Goal: Information Seeking & Learning: Learn about a topic

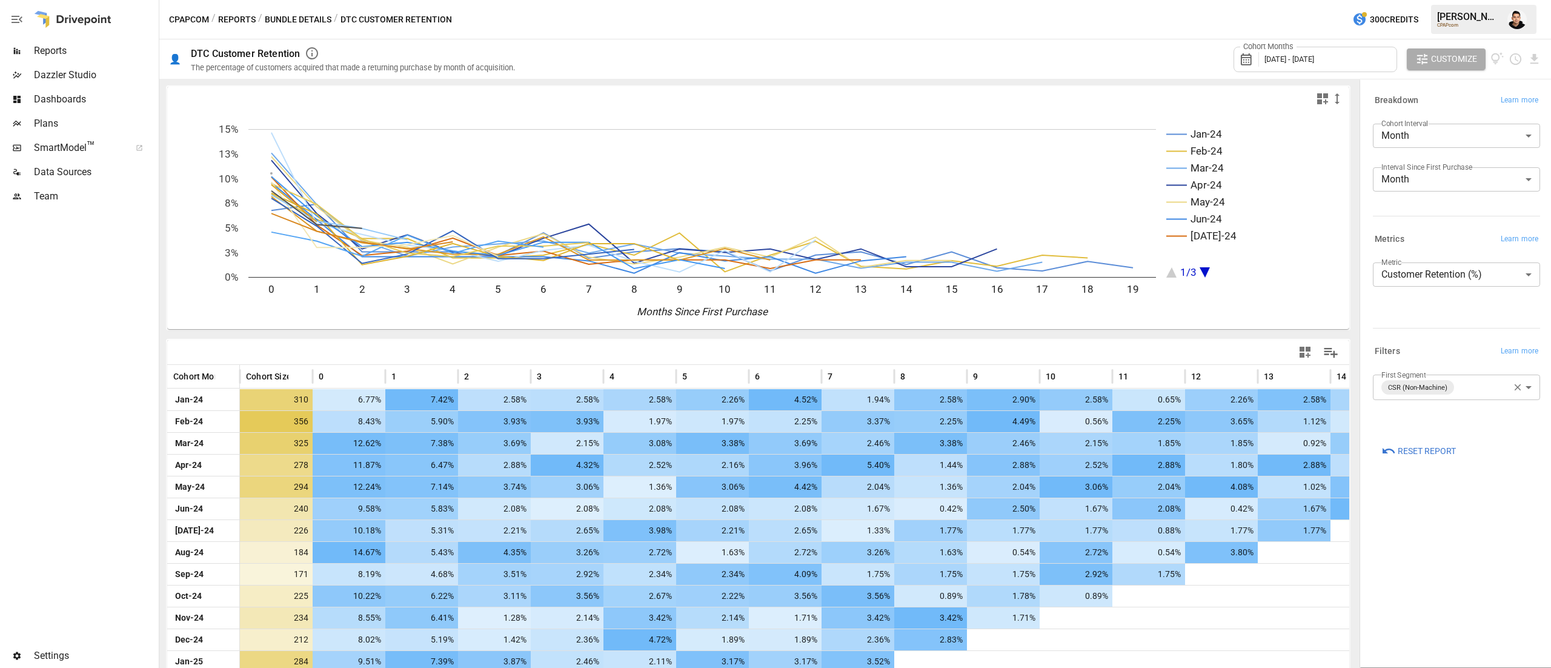
click at [305, 12] on button "Bundle Details" at bounding box center [298, 19] width 67 height 15
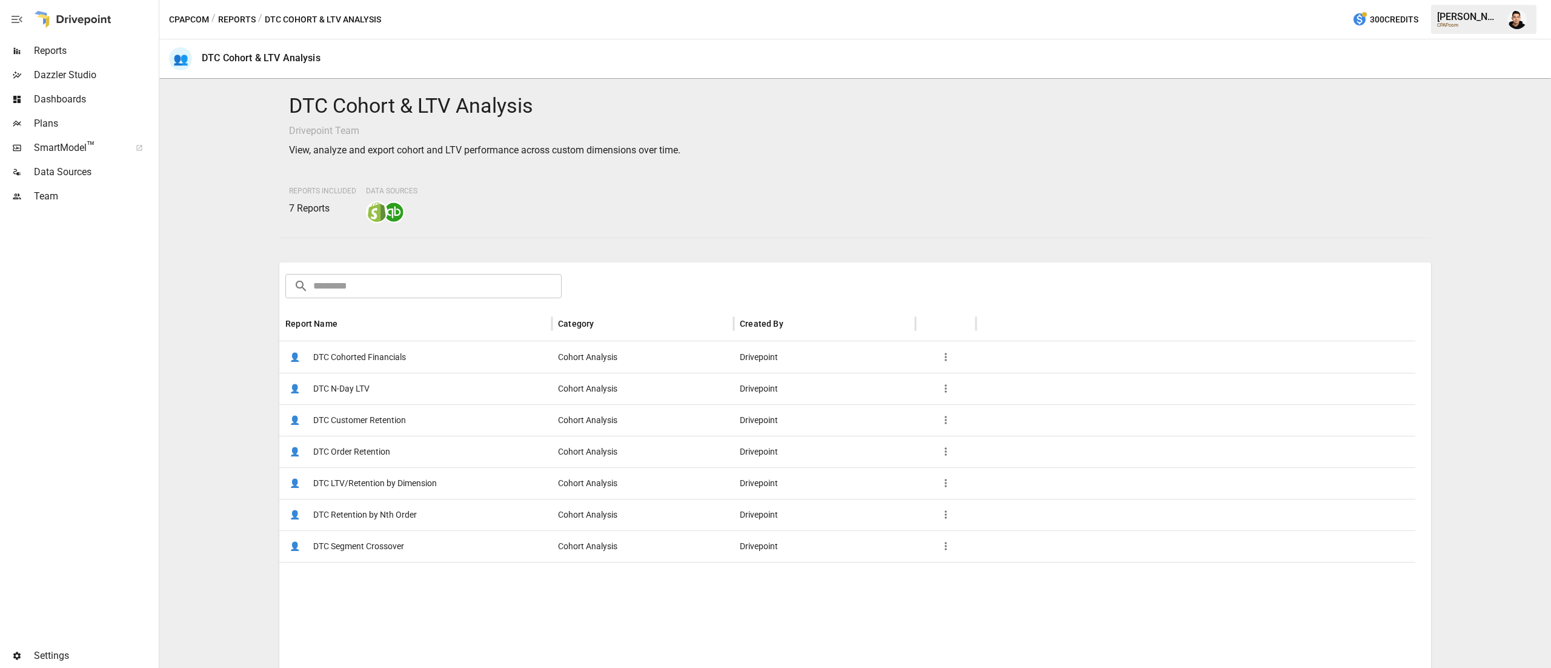
click at [410, 547] on div "👤 DTC Segment Crossover" at bounding box center [415, 546] width 273 height 32
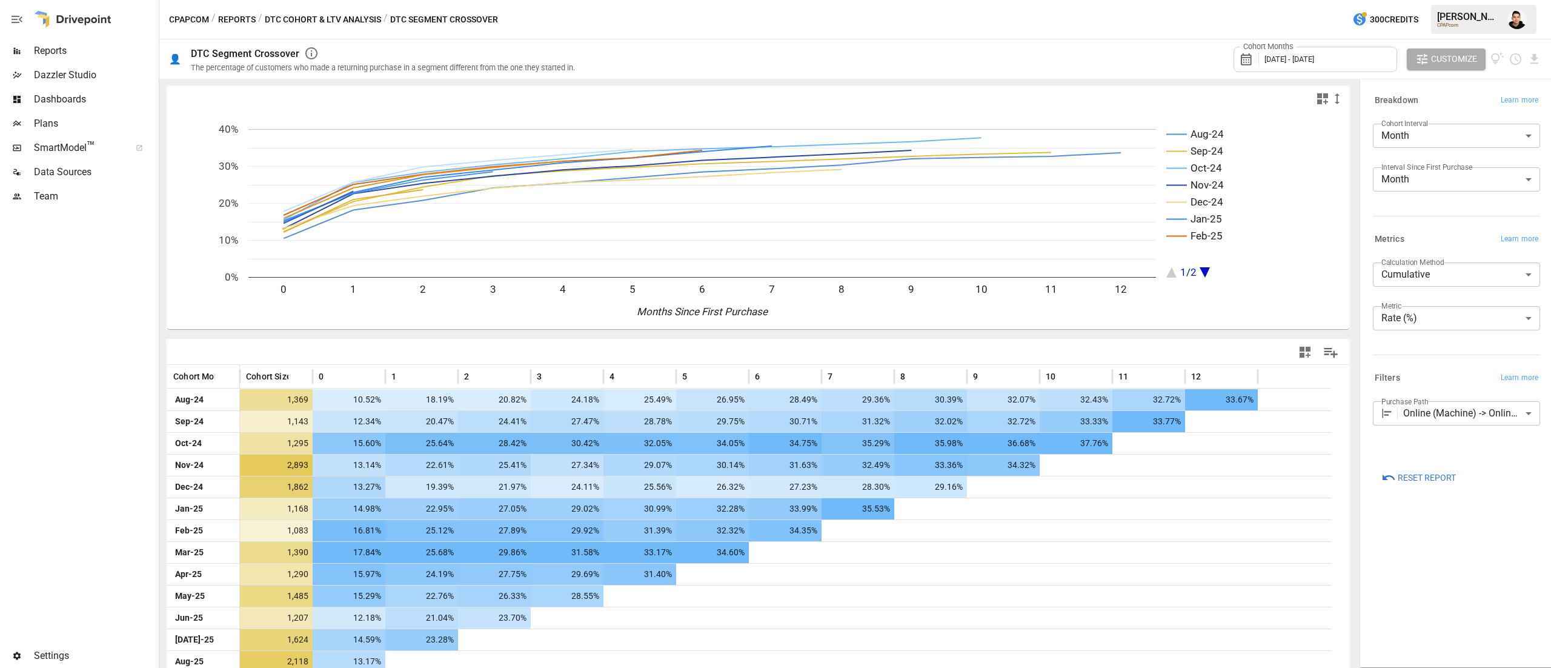
click at [1329, 68] on div "Cohort Months August 2024 - August 2025" at bounding box center [1316, 59] width 164 height 25
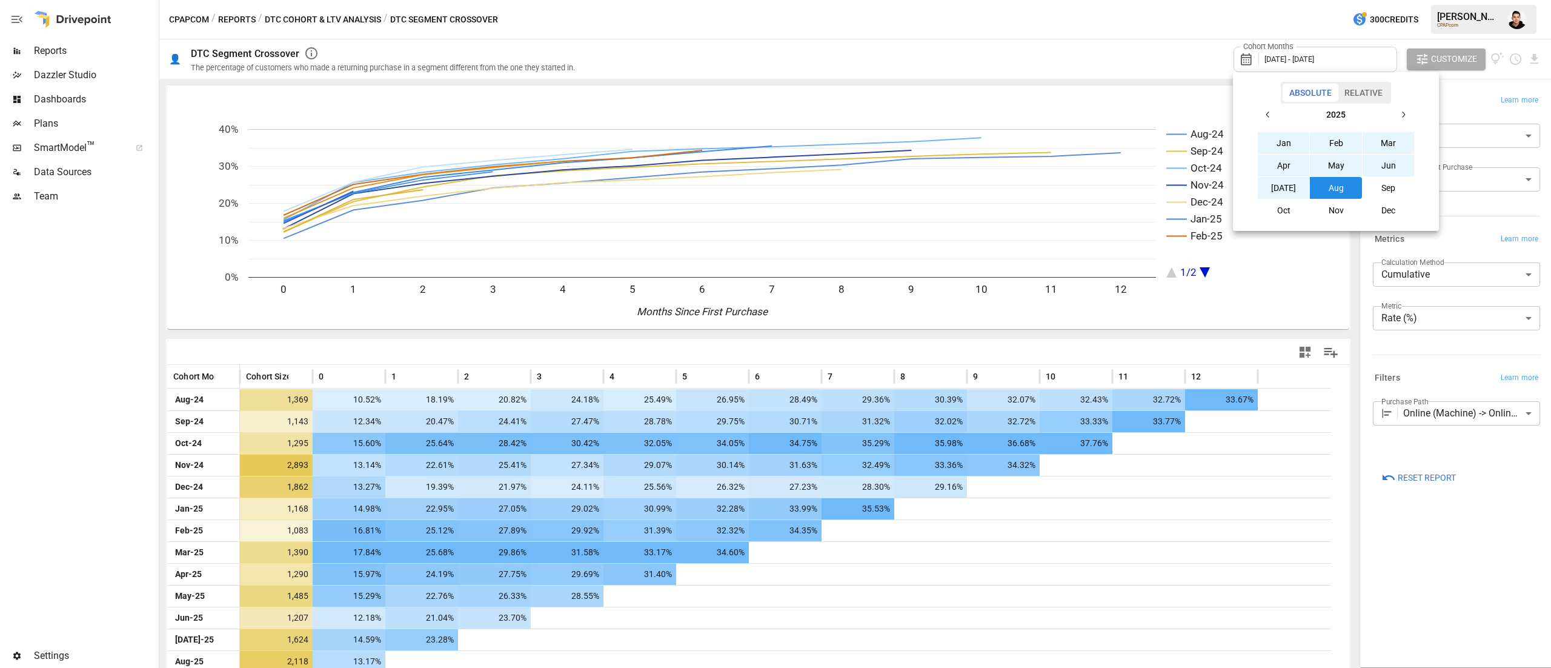
click at [1269, 120] on button "button" at bounding box center [1268, 115] width 22 height 22
click at [1283, 143] on button "Jan" at bounding box center [1284, 143] width 52 height 22
click at [1400, 114] on icon "button" at bounding box center [1404, 115] width 10 height 10
click at [1378, 208] on button "Dec" at bounding box center [1389, 210] width 52 height 22
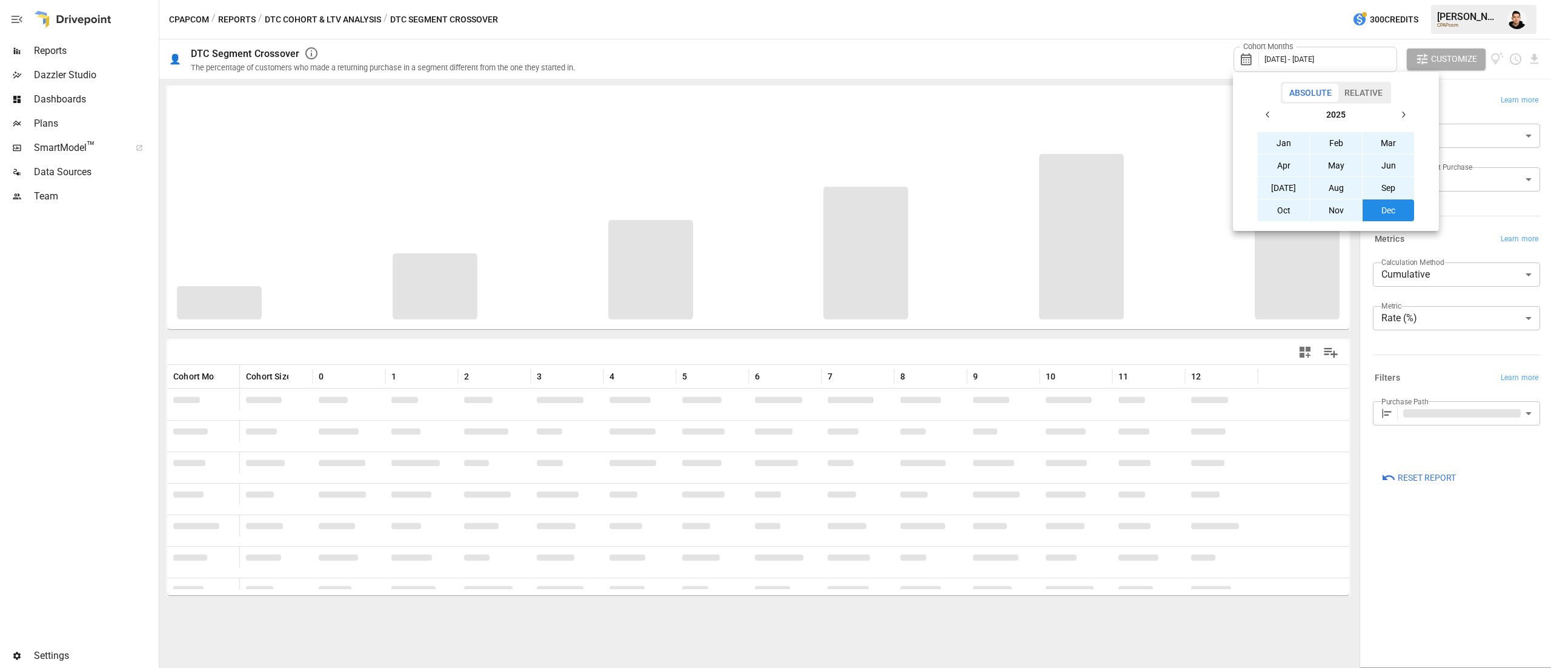
click at [1140, 25] on div at bounding box center [775, 334] width 1551 height 668
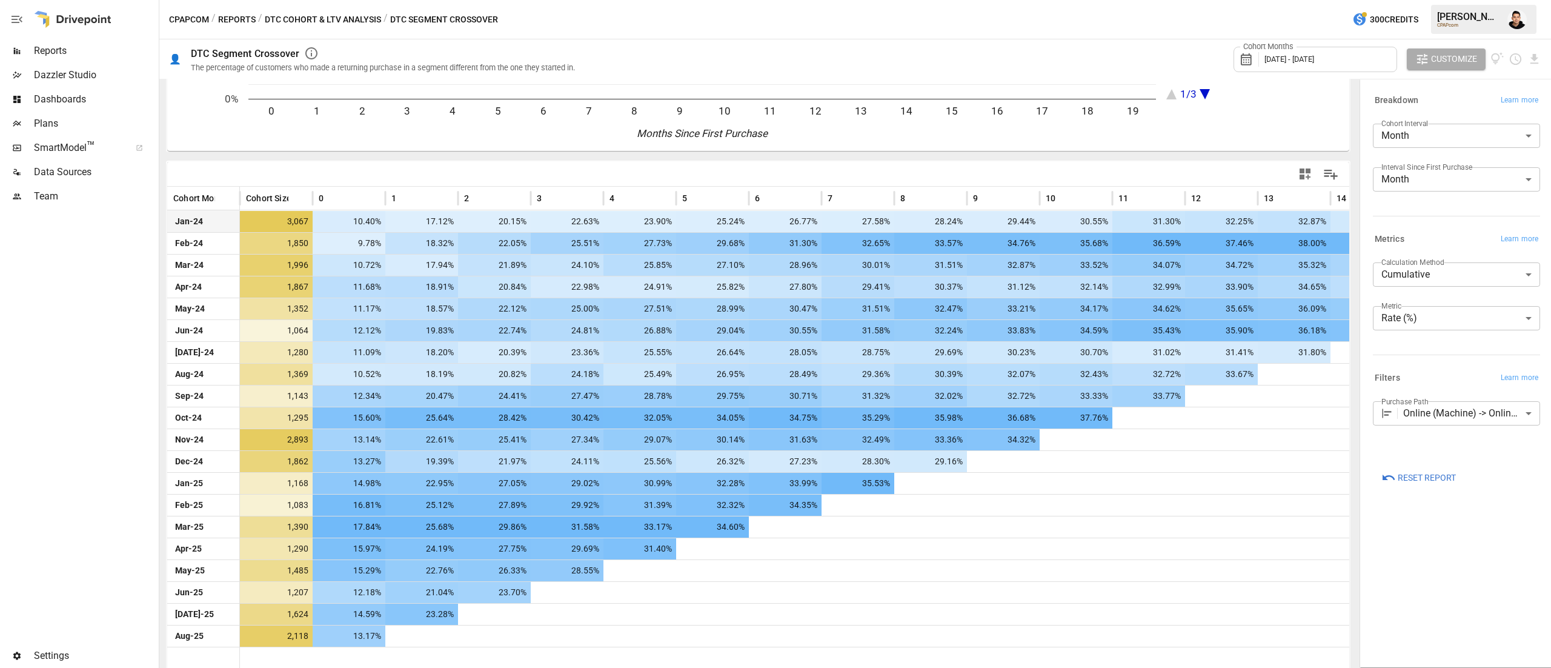
scroll to position [182, 0]
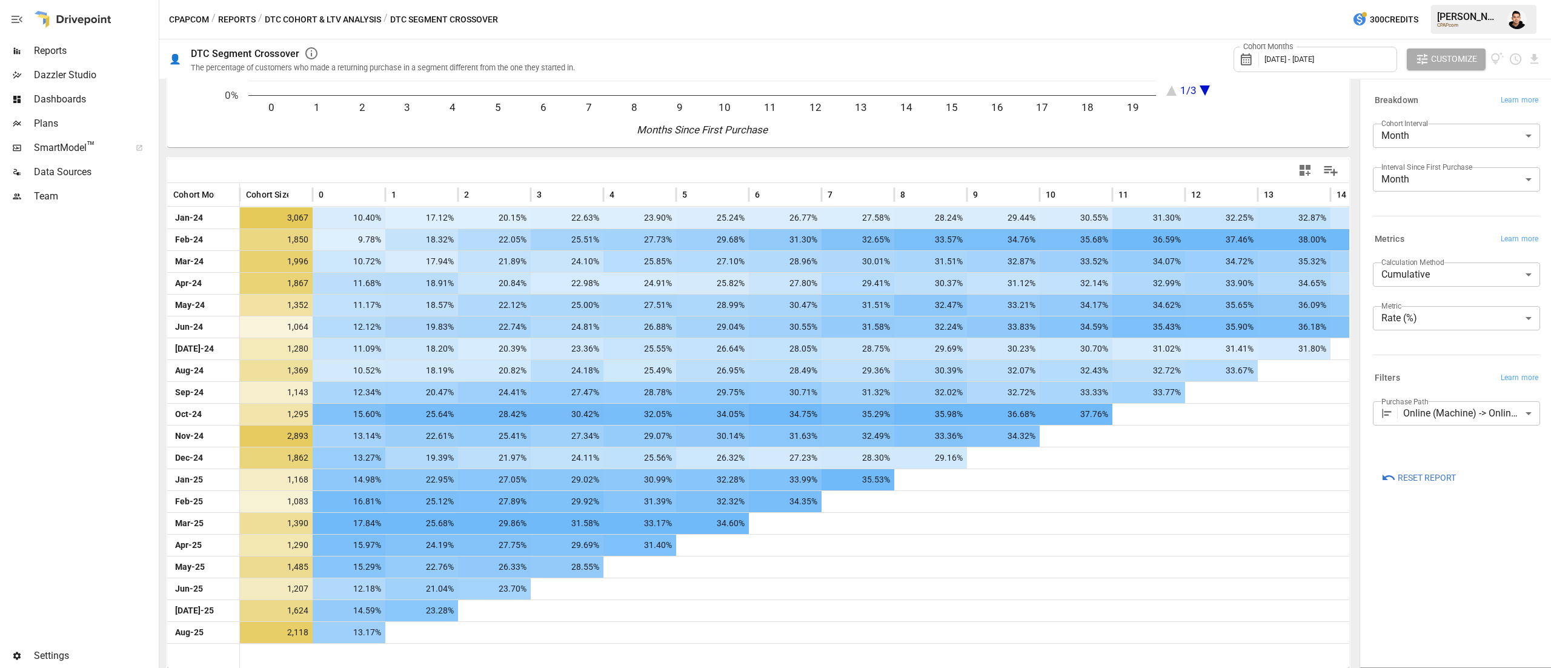
click at [1432, 0] on body "Reports Dazzler Studio Dashboards Plans SmartModel ™ Data Sources Team Settings…" at bounding box center [775, 0] width 1551 height 0
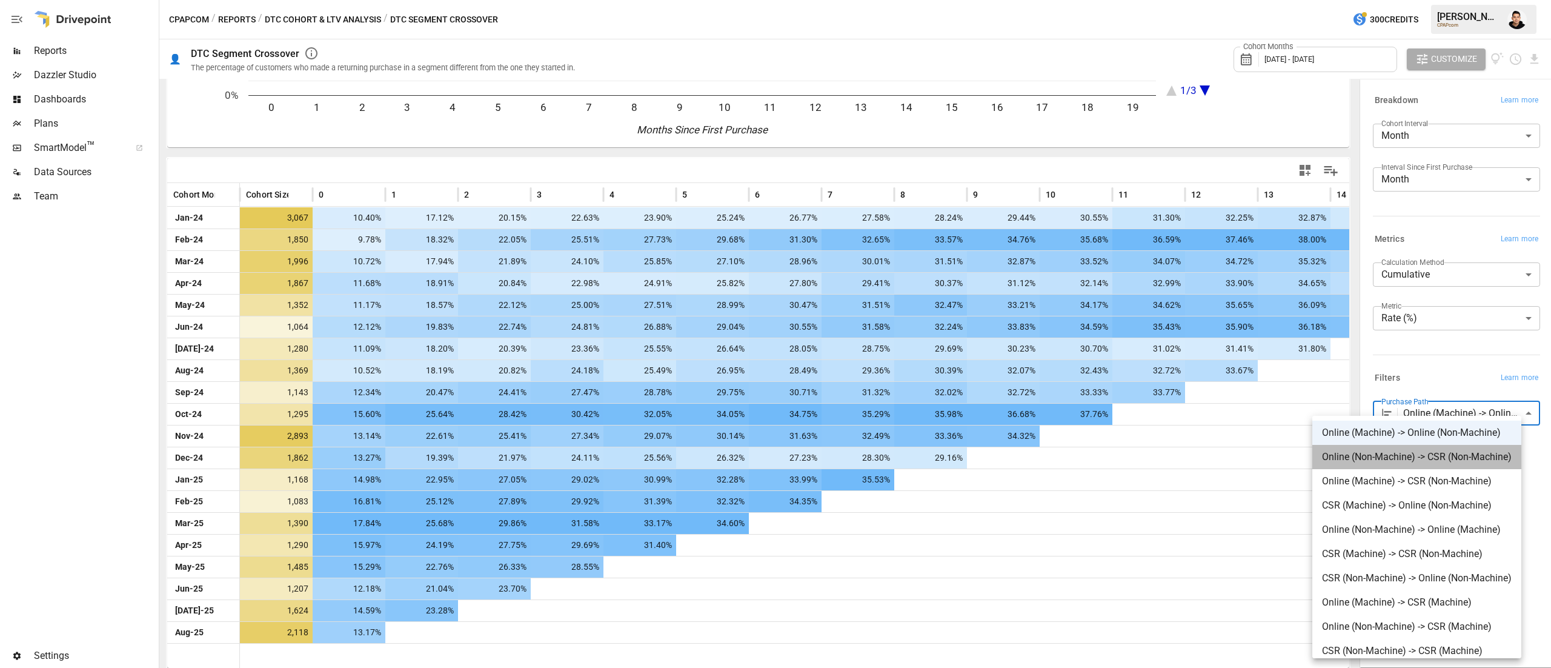
click at [1458, 453] on span "Online (Non-Machine) -> CSR (Non-Machine)" at bounding box center [1417, 457] width 190 height 15
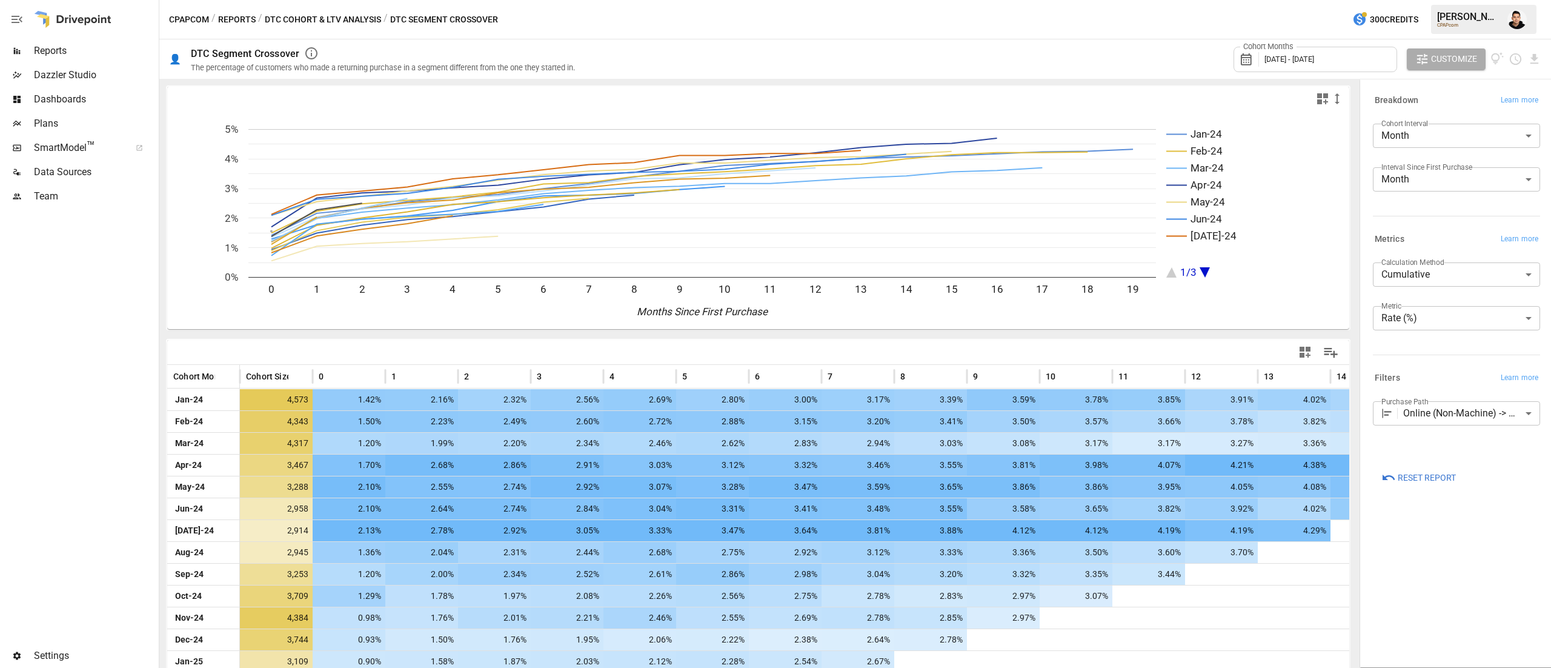
scroll to position [182, 0]
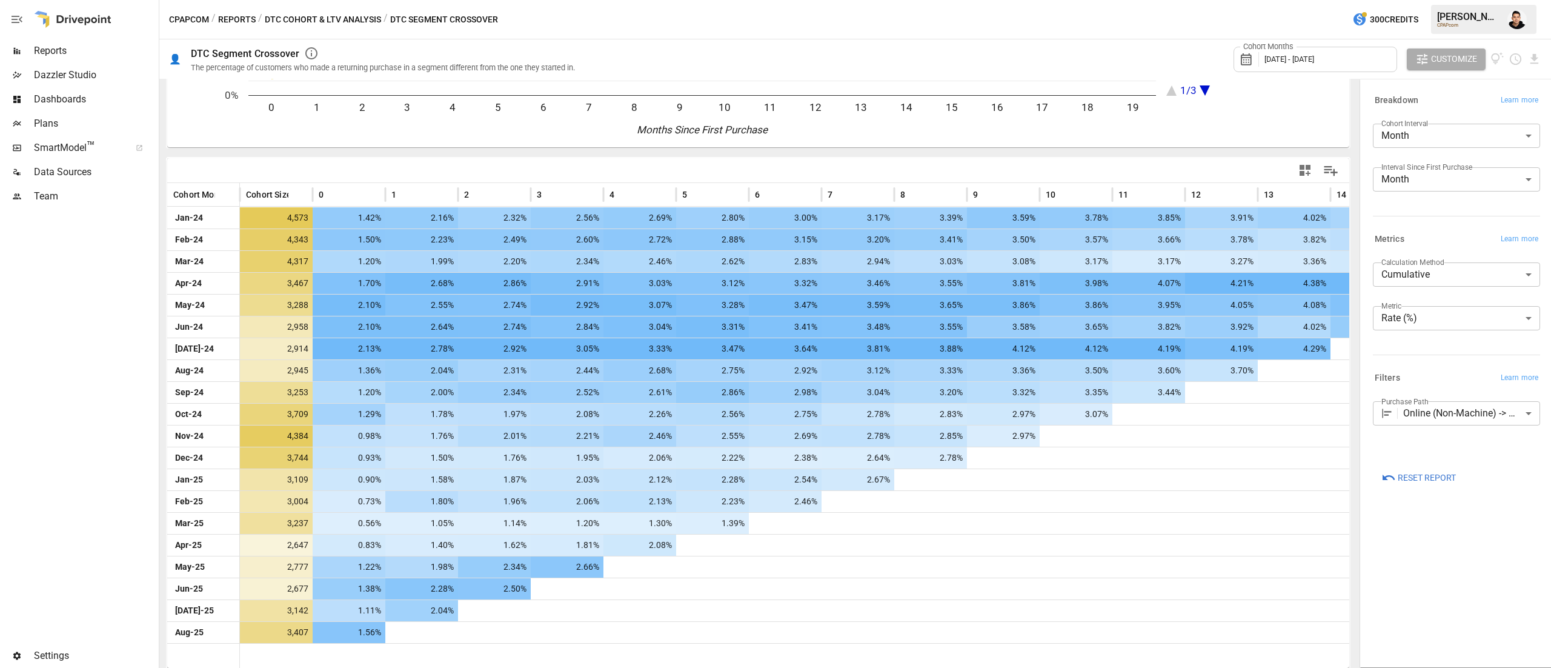
click at [1488, 0] on body "Reports Dazzler Studio Dashboards Plans SmartModel ™ Data Sources Team Settings…" at bounding box center [775, 0] width 1551 height 0
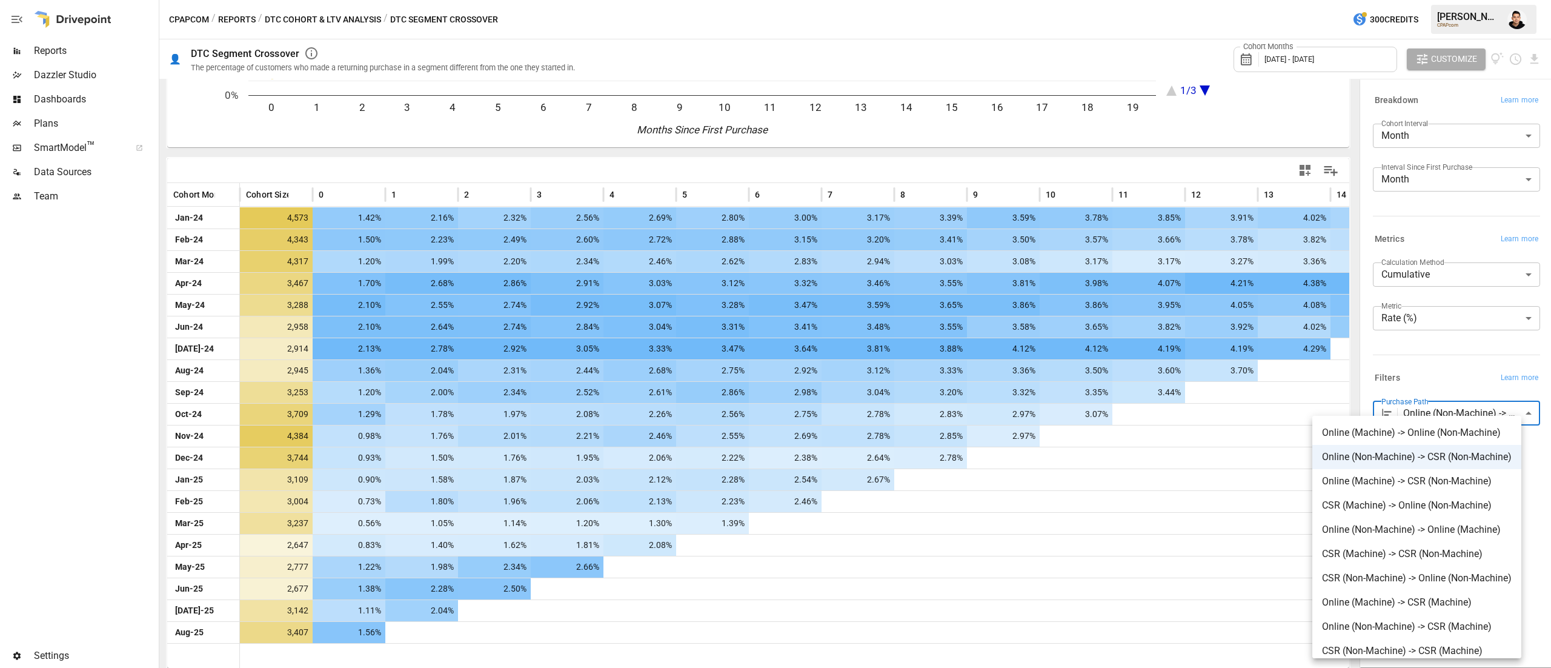
click at [1443, 372] on div at bounding box center [775, 334] width 1551 height 668
click at [1445, 0] on body "Reports Dazzler Studio Dashboards Plans SmartModel ™ Data Sources Team Settings…" at bounding box center [775, 0] width 1551 height 0
click at [1448, 528] on span "Online (Non-Machine) -> Online (Machine)" at bounding box center [1417, 529] width 190 height 15
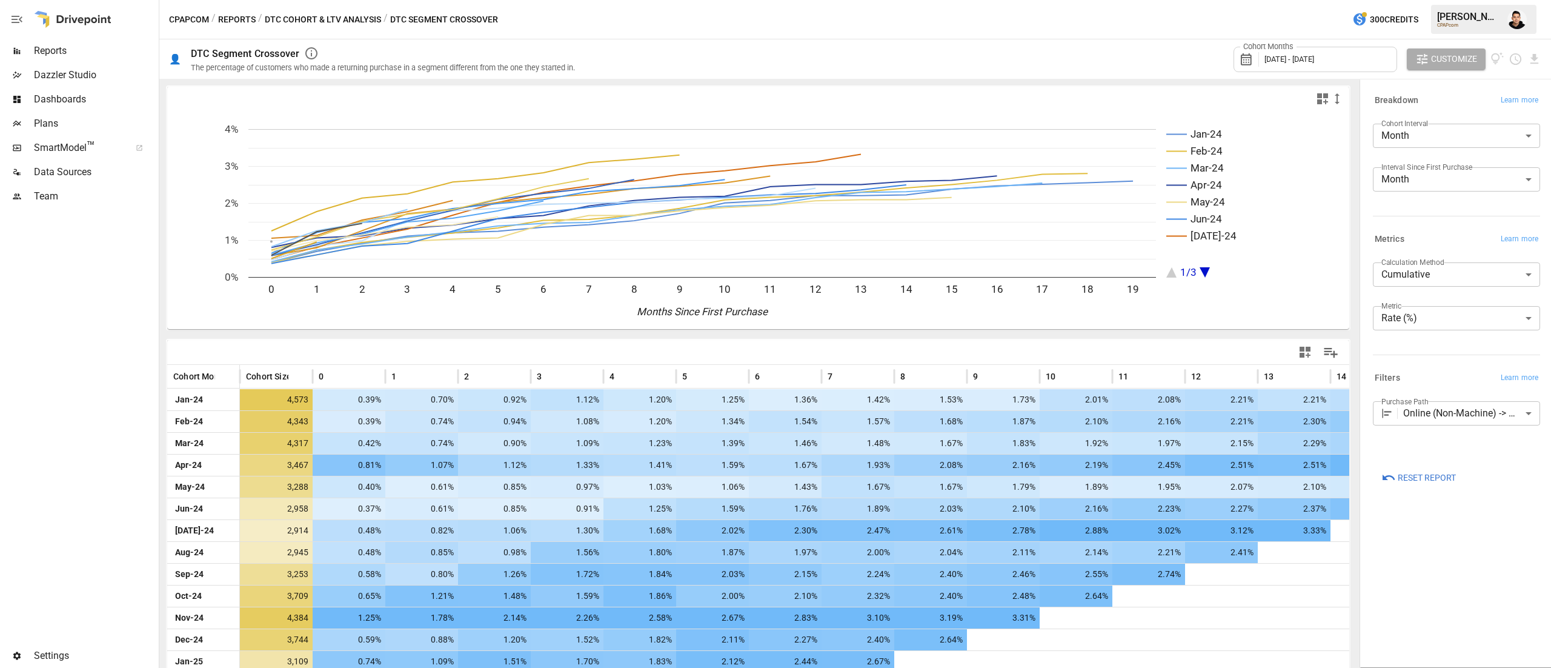
click at [839, 341] on div at bounding box center [1052, 352] width 587 height 27
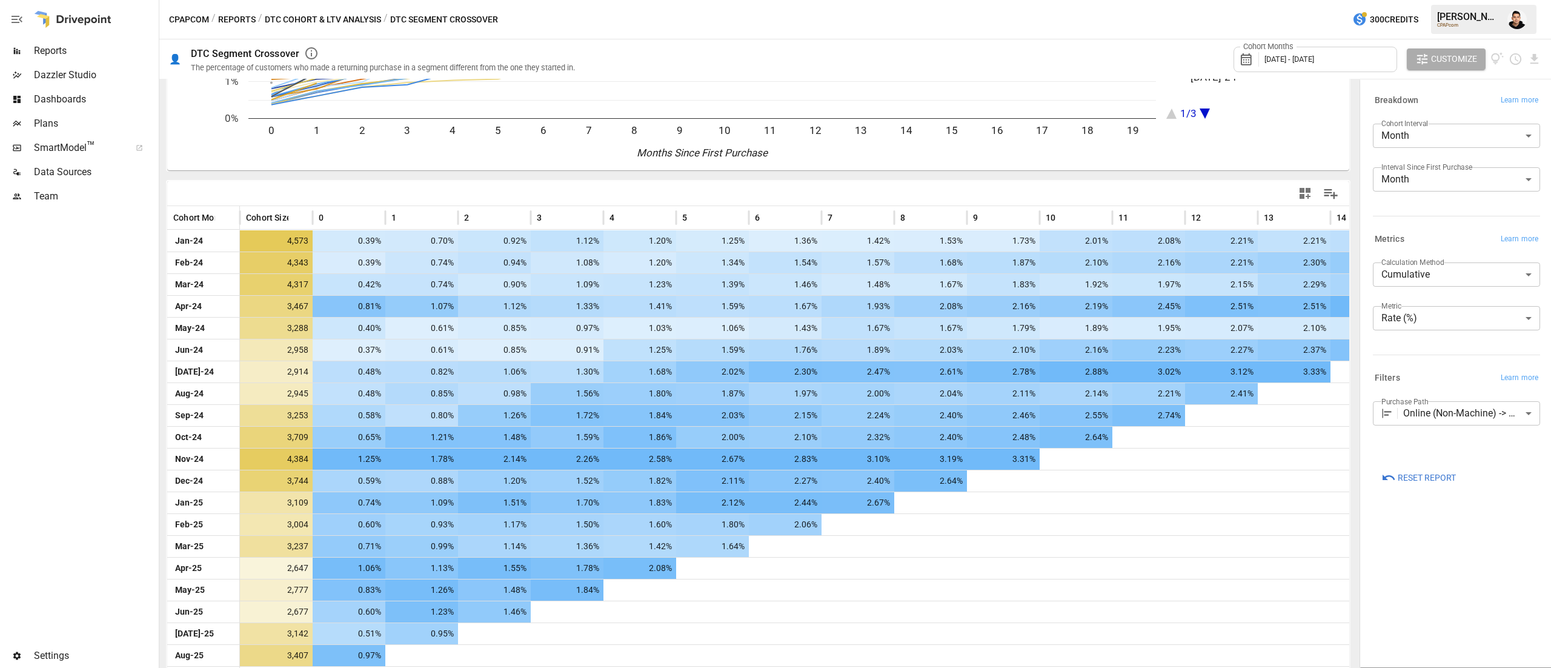
scroll to position [182, 0]
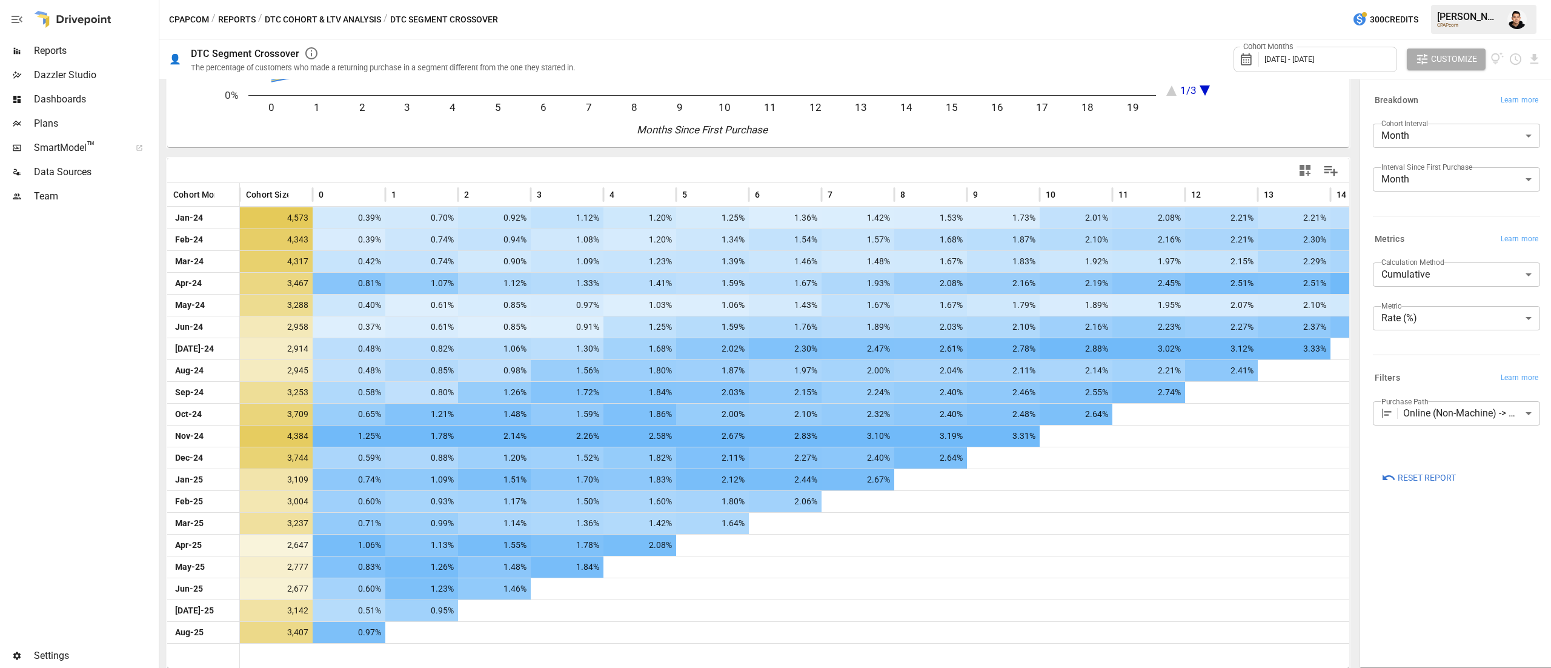
click at [1456, 549] on div "**********" at bounding box center [1456, 373] width 187 height 582
click at [1428, 0] on body "Reports Dazzler Studio Dashboards Plans SmartModel ™ Data Sources Team Settings…" at bounding box center [775, 0] width 1551 height 0
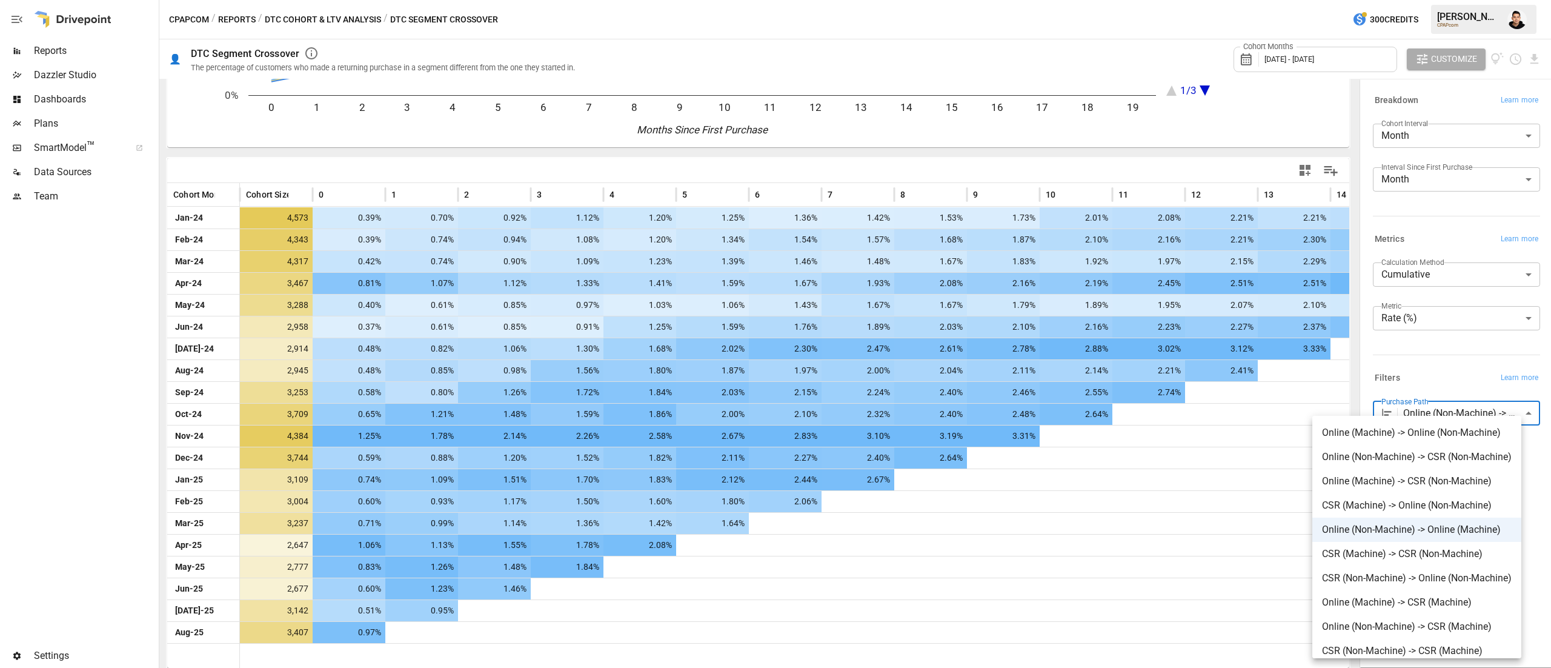
click at [1377, 585] on li "CSR (Non-Machine) -> Online (Non-Machine)" at bounding box center [1416, 578] width 209 height 24
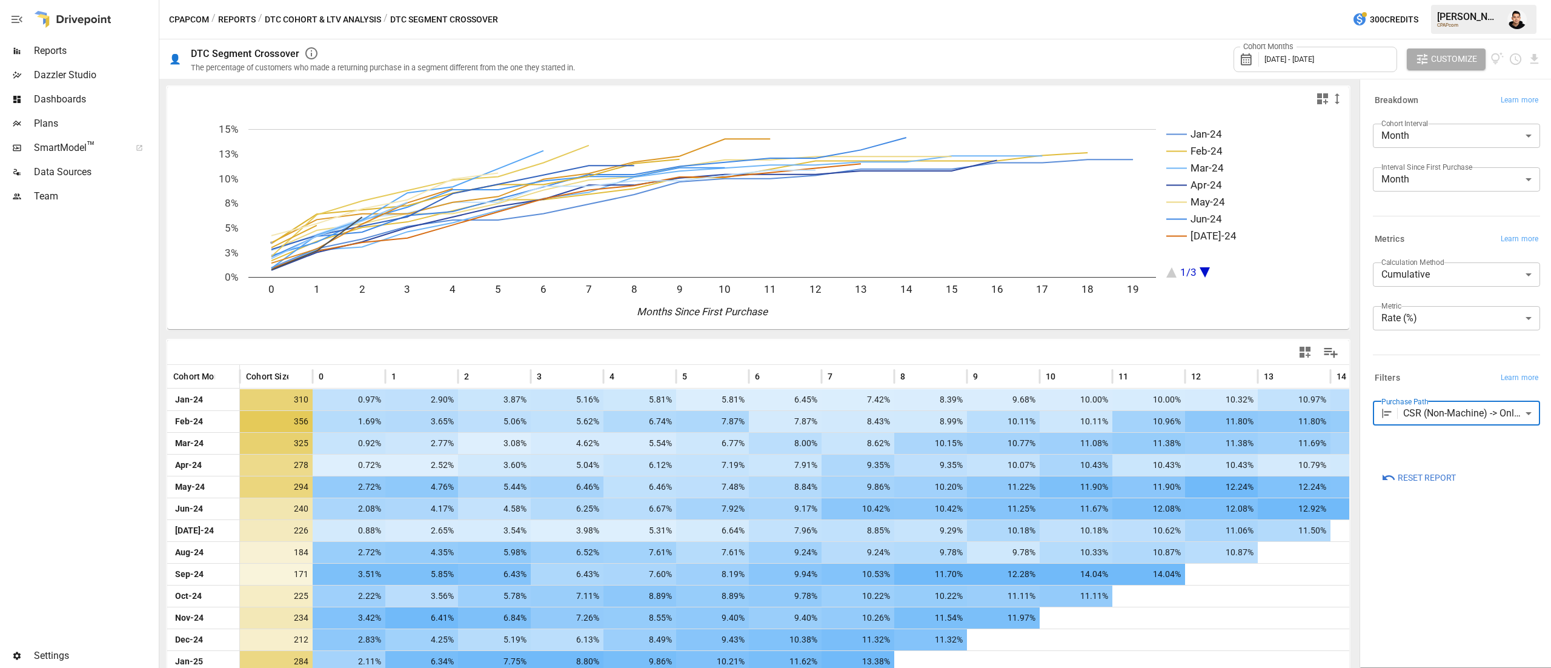
click at [1454, 0] on body "Reports Dazzler Studio Dashboards Plans SmartModel ™ Data Sources Team Settings…" at bounding box center [775, 0] width 1551 height 0
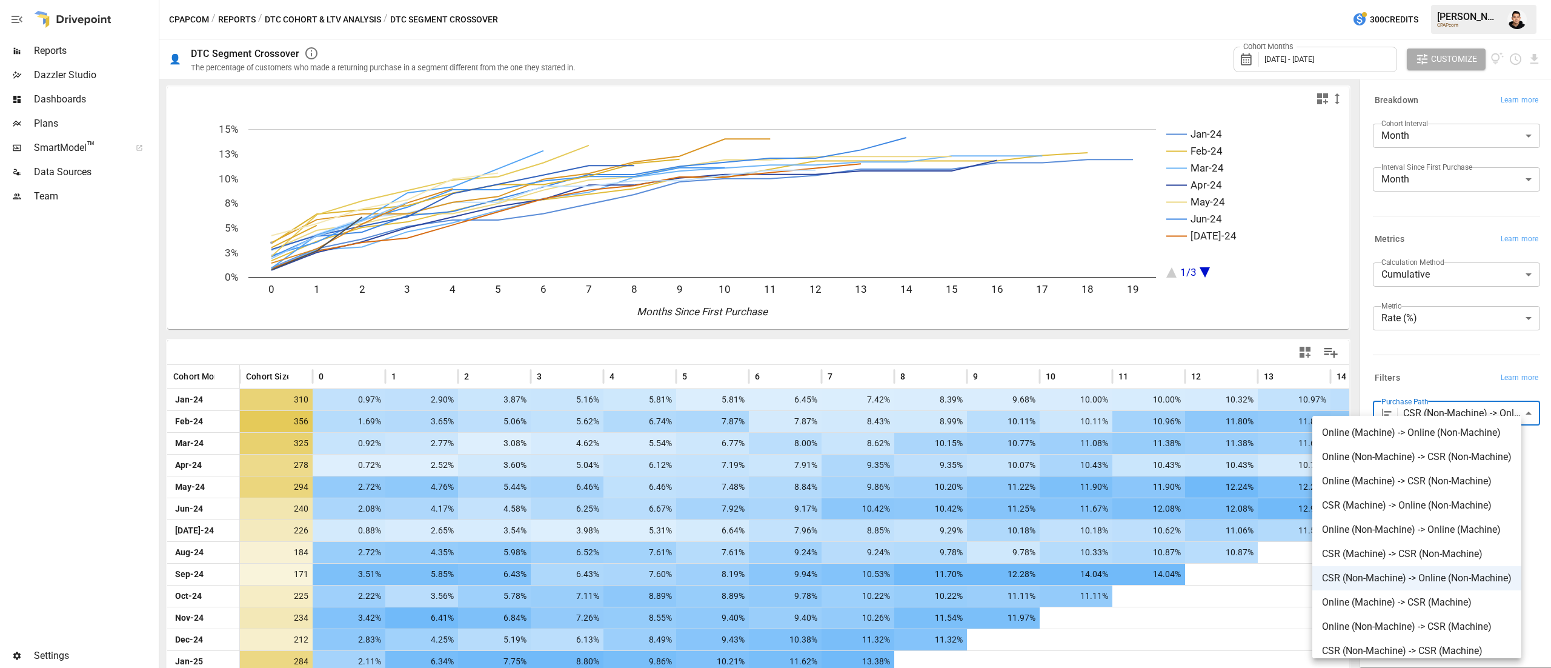
scroll to position [58, 0]
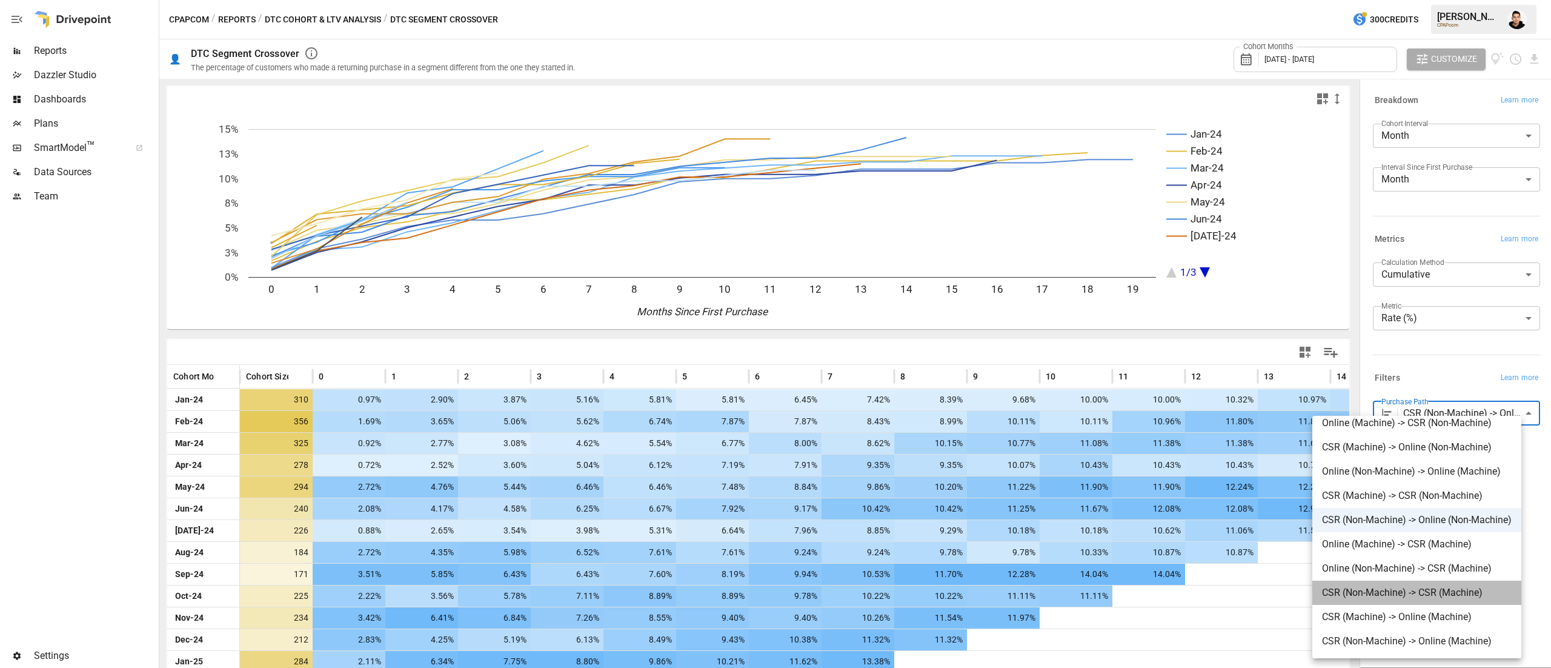
click at [1360, 591] on span "CSR (Non-Machine) -> CSR (Machine)" at bounding box center [1417, 592] width 190 height 15
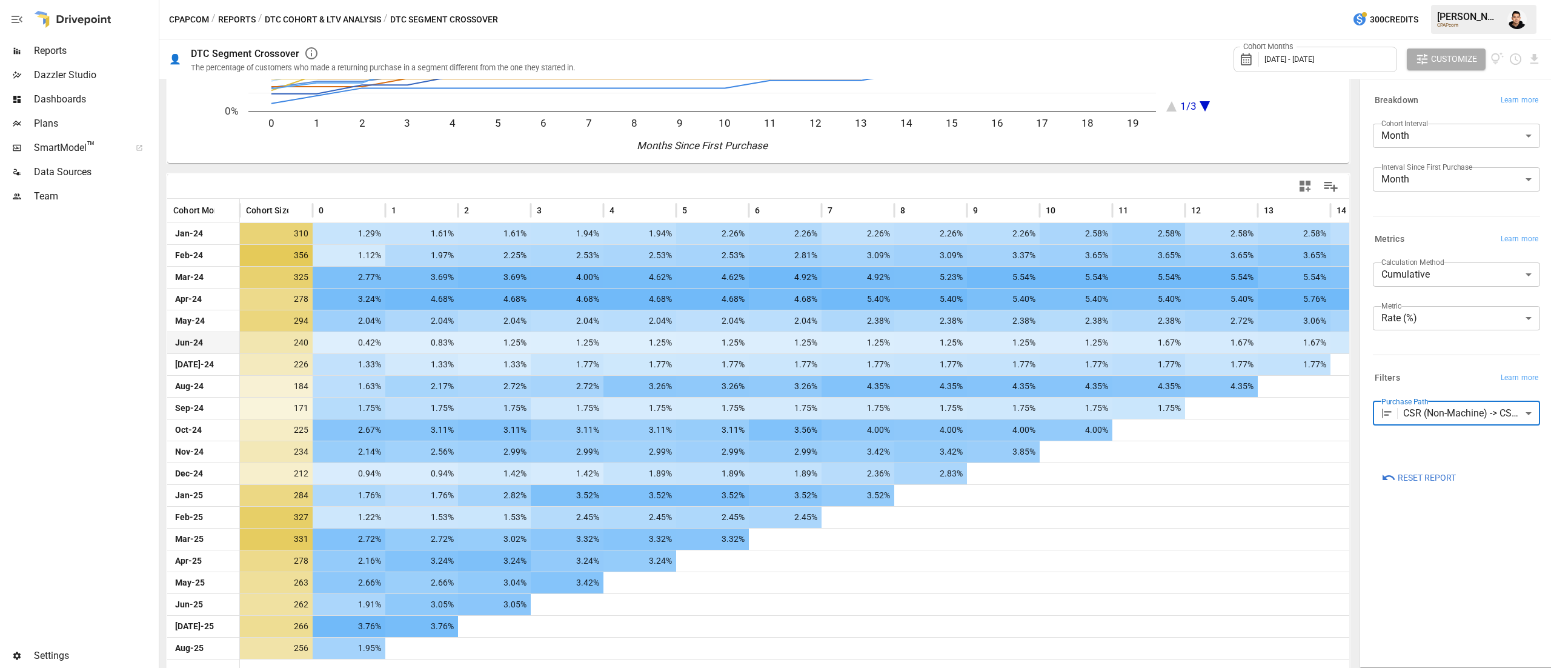
scroll to position [182, 0]
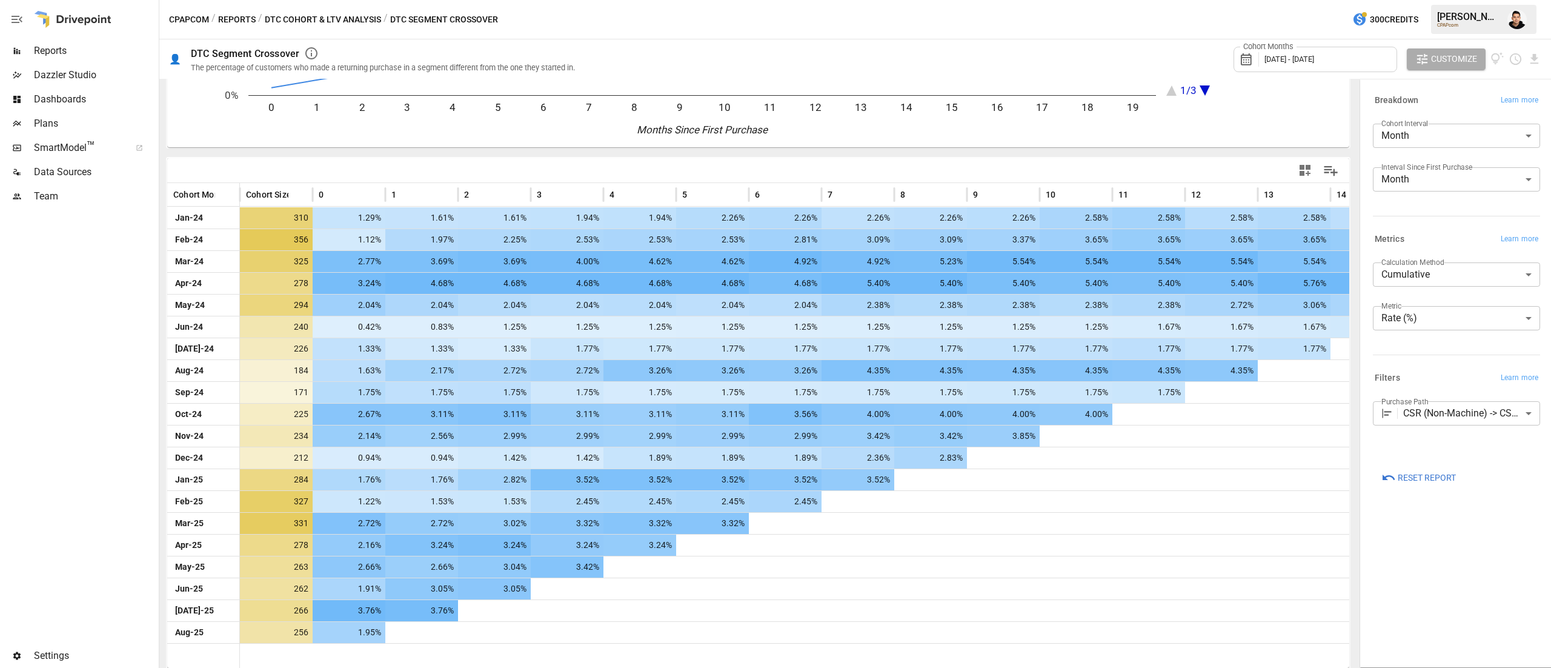
click at [1468, 0] on body "Reports Dazzler Studio Dashboards Plans SmartModel ™ Data Sources Team Settings…" at bounding box center [775, 0] width 1551 height 0
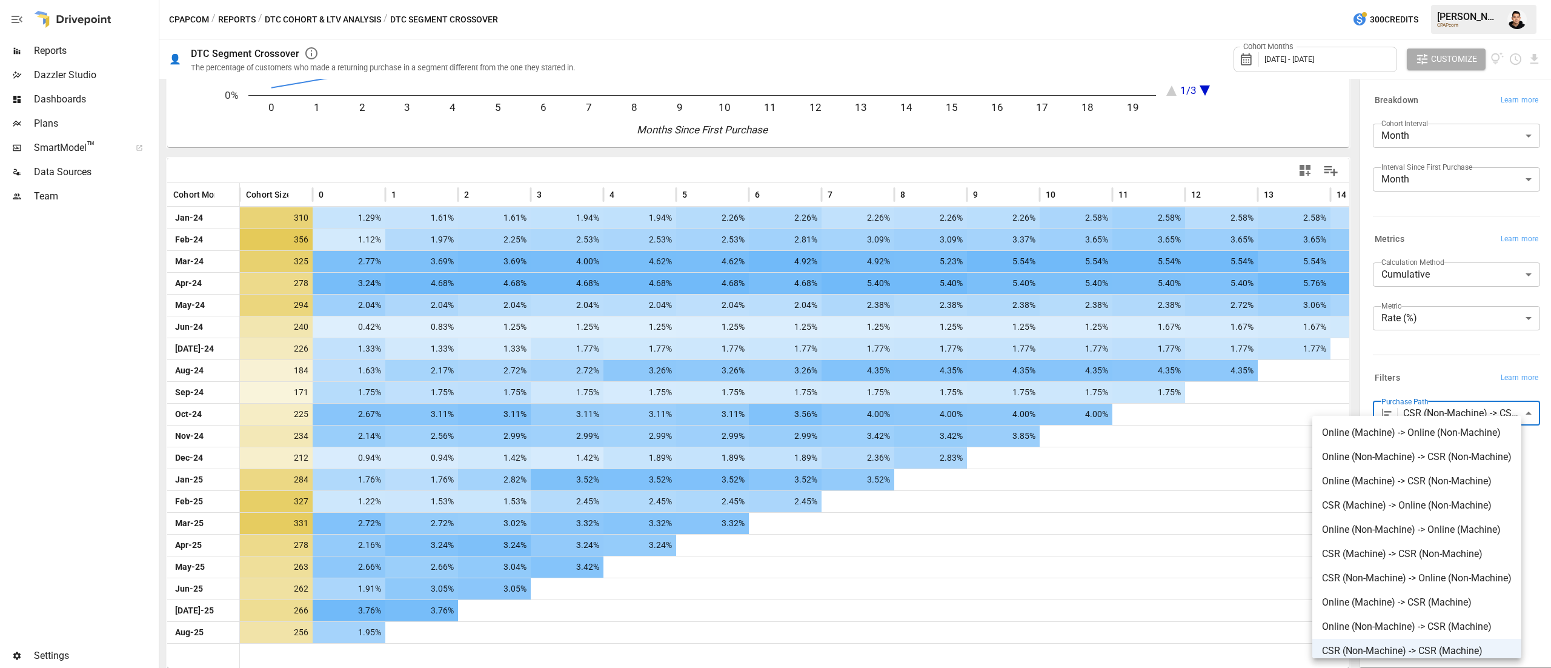
scroll to position [5, 0]
click at [1384, 564] on li "CSR (Non-Machine) -> Online (Non-Machine)" at bounding box center [1416, 573] width 209 height 24
type input "**********"
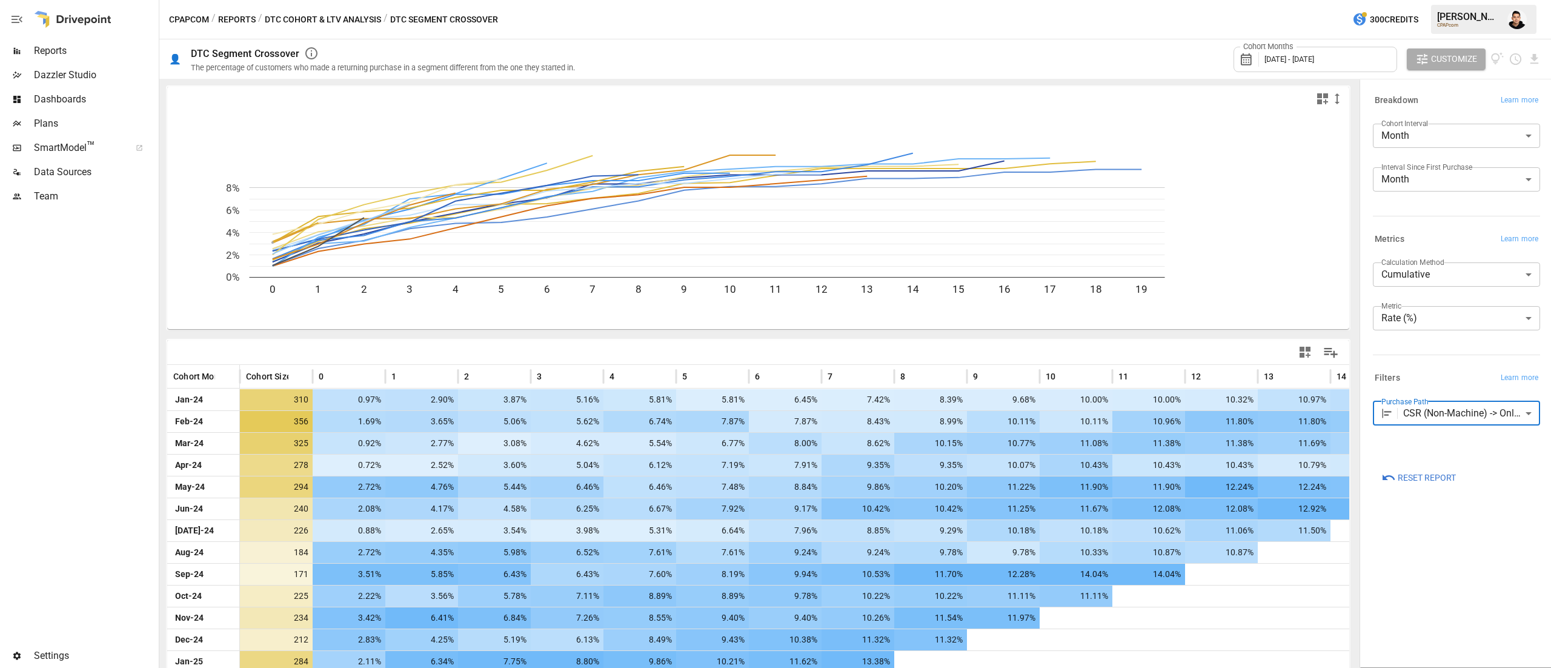
scroll to position [182, 0]
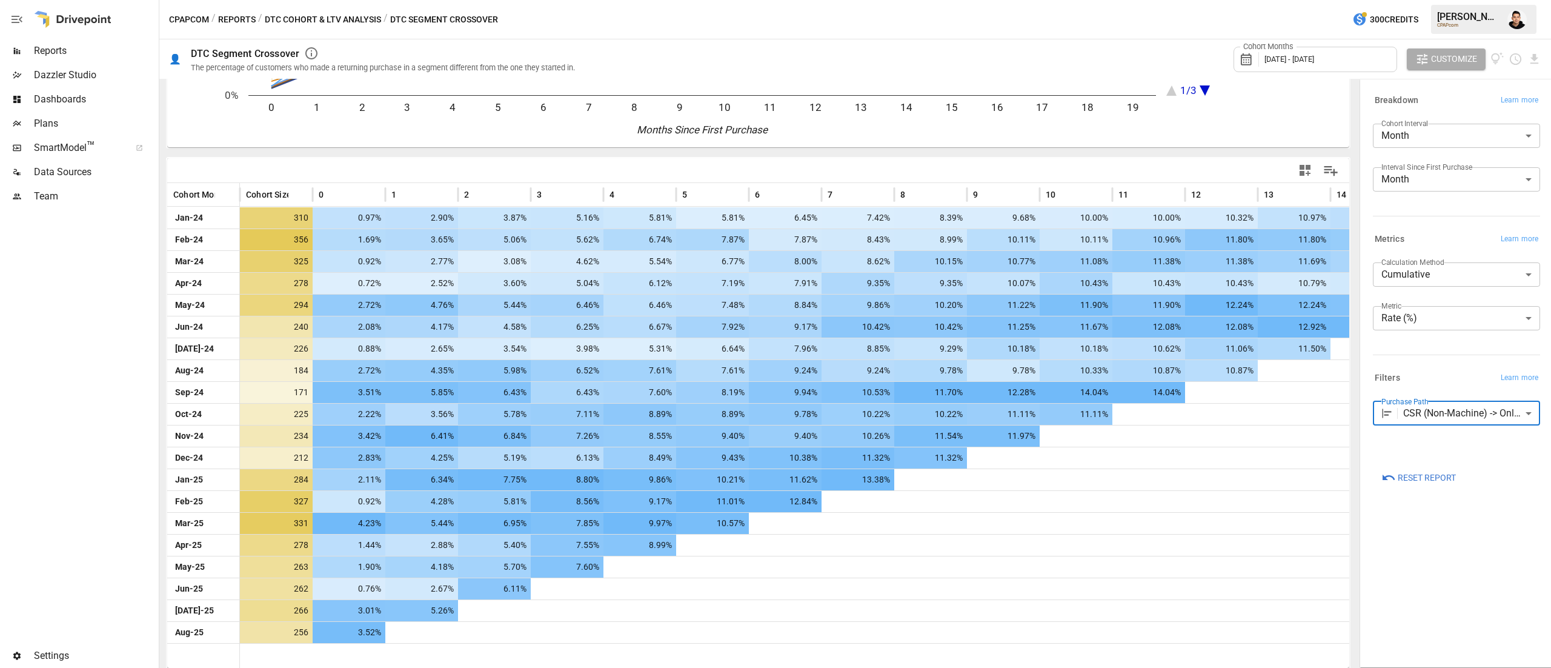
click at [1472, 611] on div "**********" at bounding box center [1456, 373] width 187 height 582
